Goal: Task Accomplishment & Management: Manage account settings

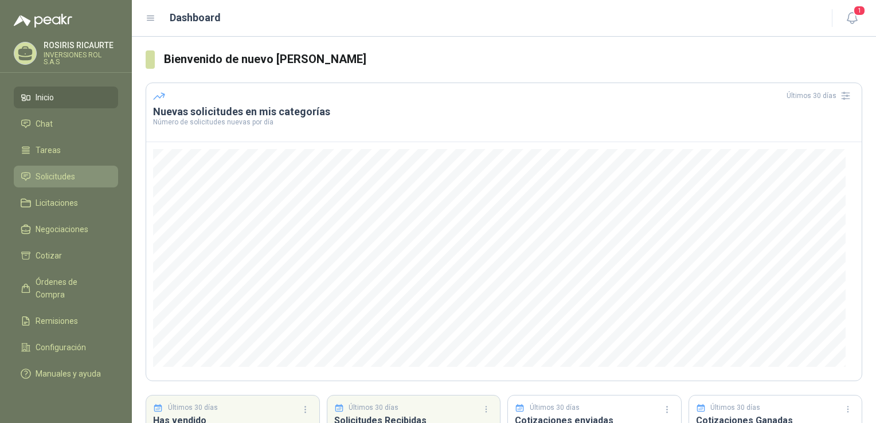
click at [55, 177] on span "Solicitudes" at bounding box center [56, 176] width 40 height 13
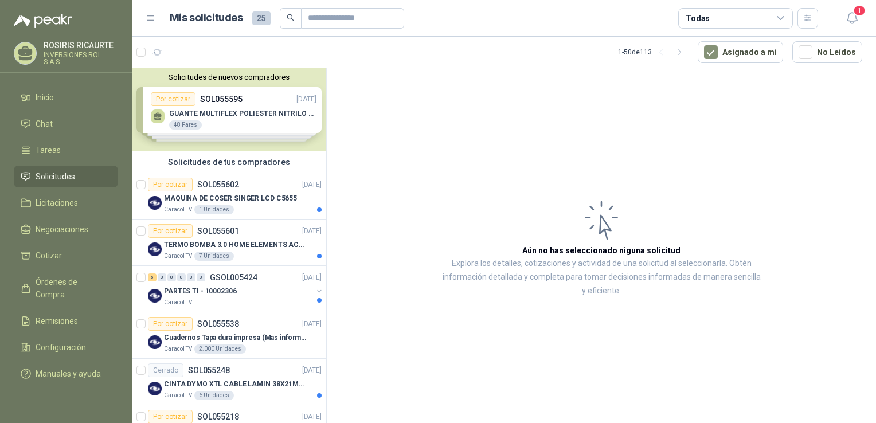
click at [233, 108] on div "Solicitudes de nuevos compradores Por cotizar SOL055595 11/09/25 GUANTE MULTIFL…" at bounding box center [229, 109] width 194 height 83
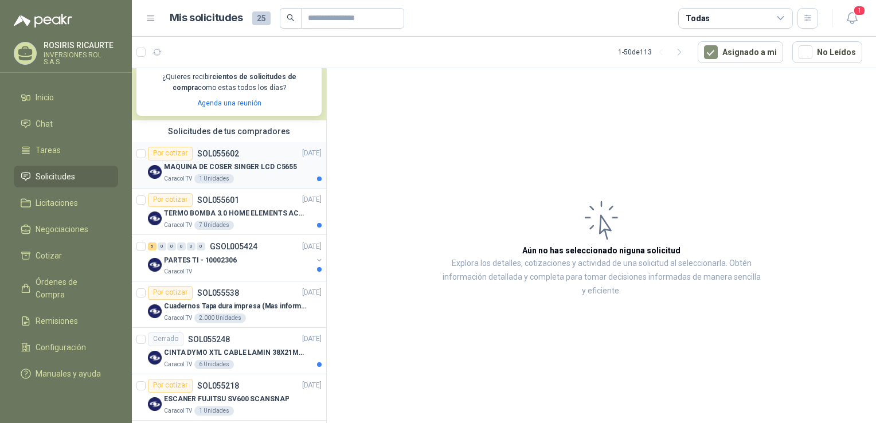
scroll to position [229, 0]
click at [253, 225] on div "Caracol TV 7 Unidades" at bounding box center [243, 224] width 158 height 9
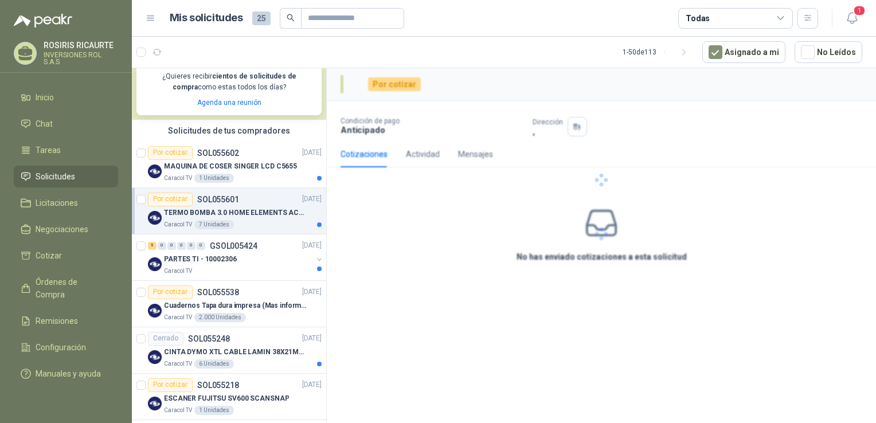
click at [253, 225] on div "Caracol TV 7 Unidades" at bounding box center [243, 224] width 158 height 9
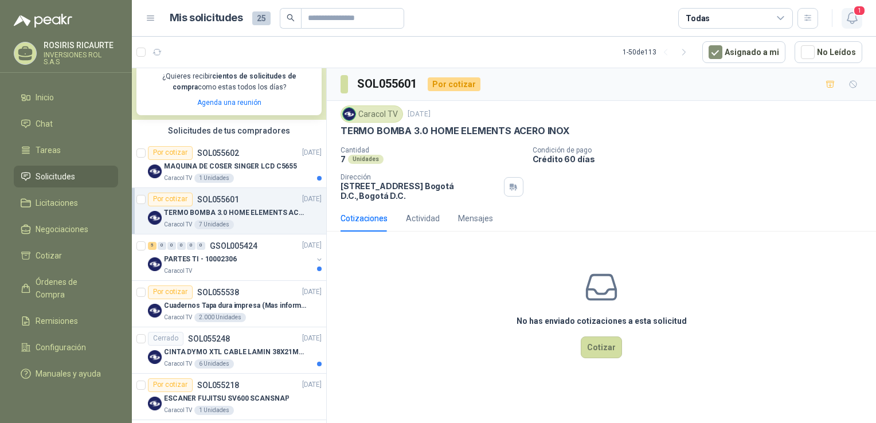
click at [854, 18] on icon "button" at bounding box center [852, 18] width 14 height 14
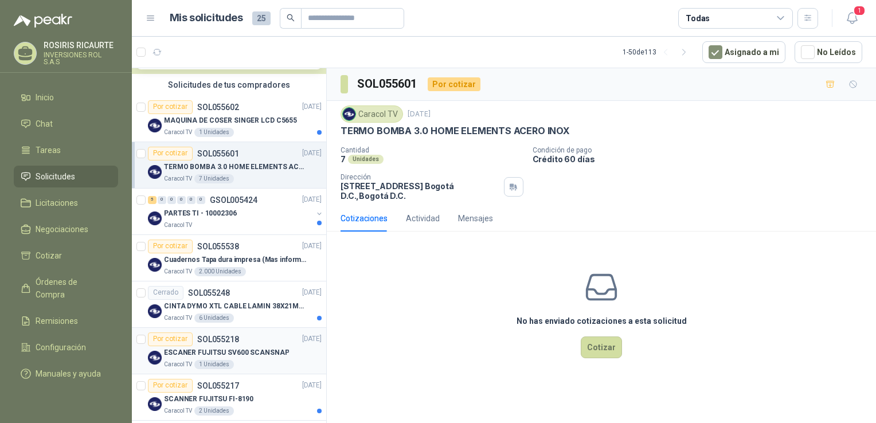
scroll to position [287, 0]
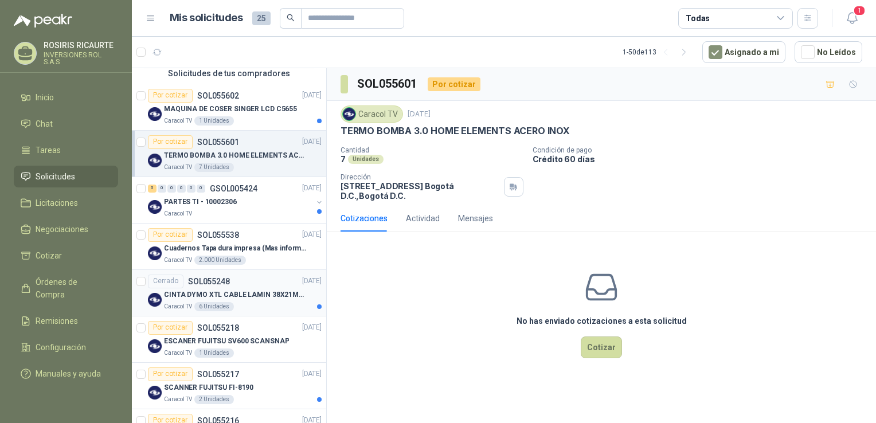
click at [257, 306] on div "Caracol TV 6 Unidades" at bounding box center [243, 306] width 158 height 9
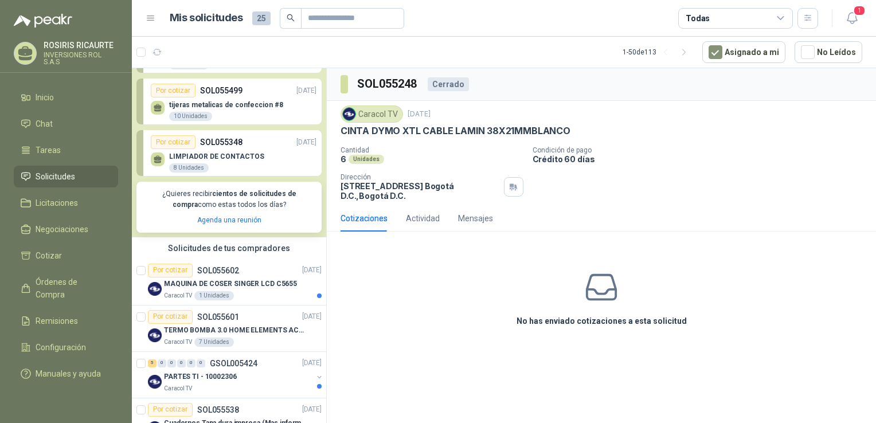
scroll to position [115, 0]
